Goal: Navigation & Orientation: Find specific page/section

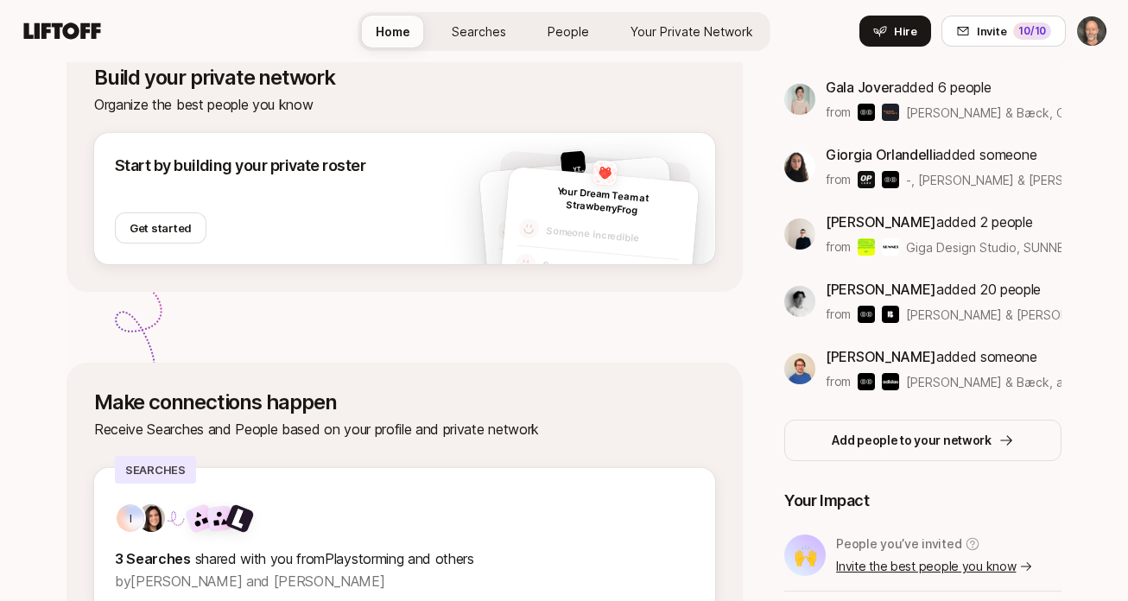
scroll to position [335, 0]
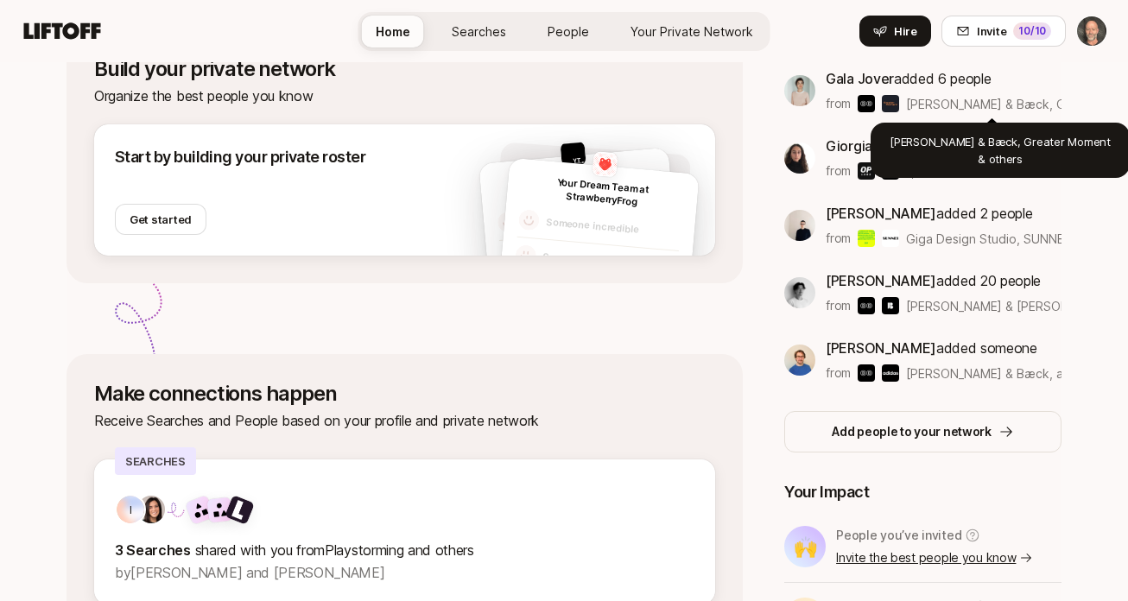
click at [930, 105] on span "Bakken & Bæck, Greater Moment & others" at bounding box center [1054, 104] width 297 height 15
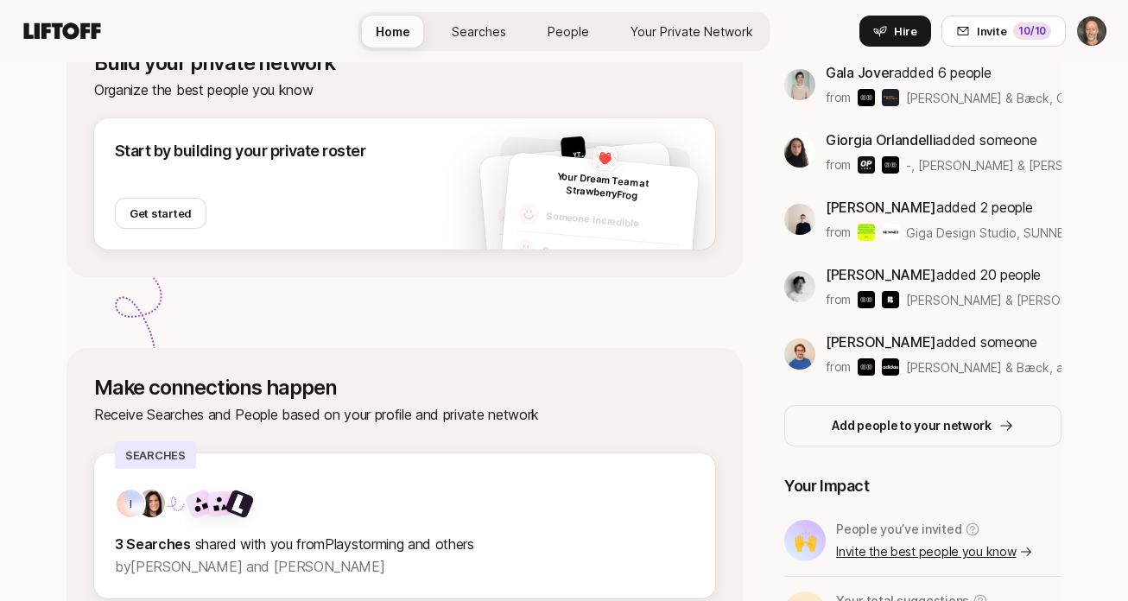
scroll to position [0, 0]
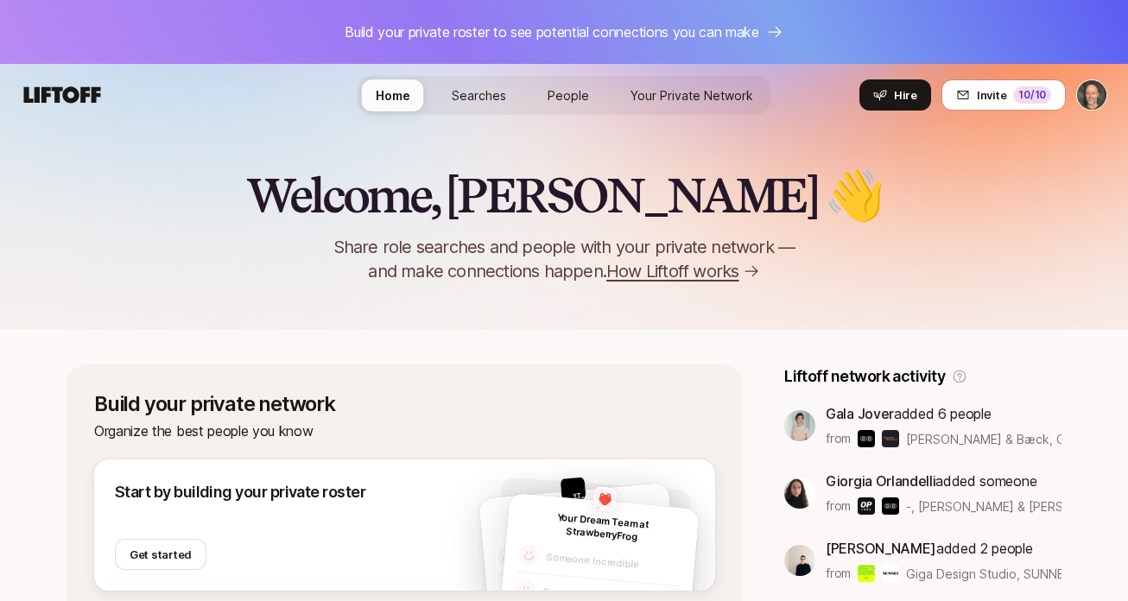
click at [549, 91] on span "People" at bounding box center [568, 95] width 41 height 15
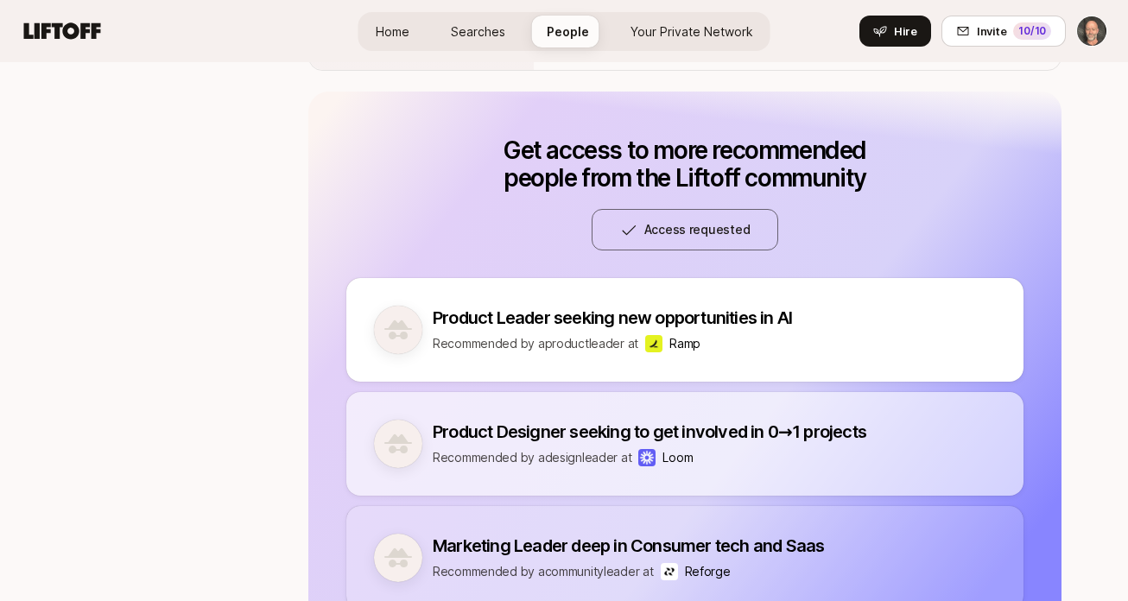
scroll to position [1185, 0]
